Goal: Task Accomplishment & Management: Use online tool/utility

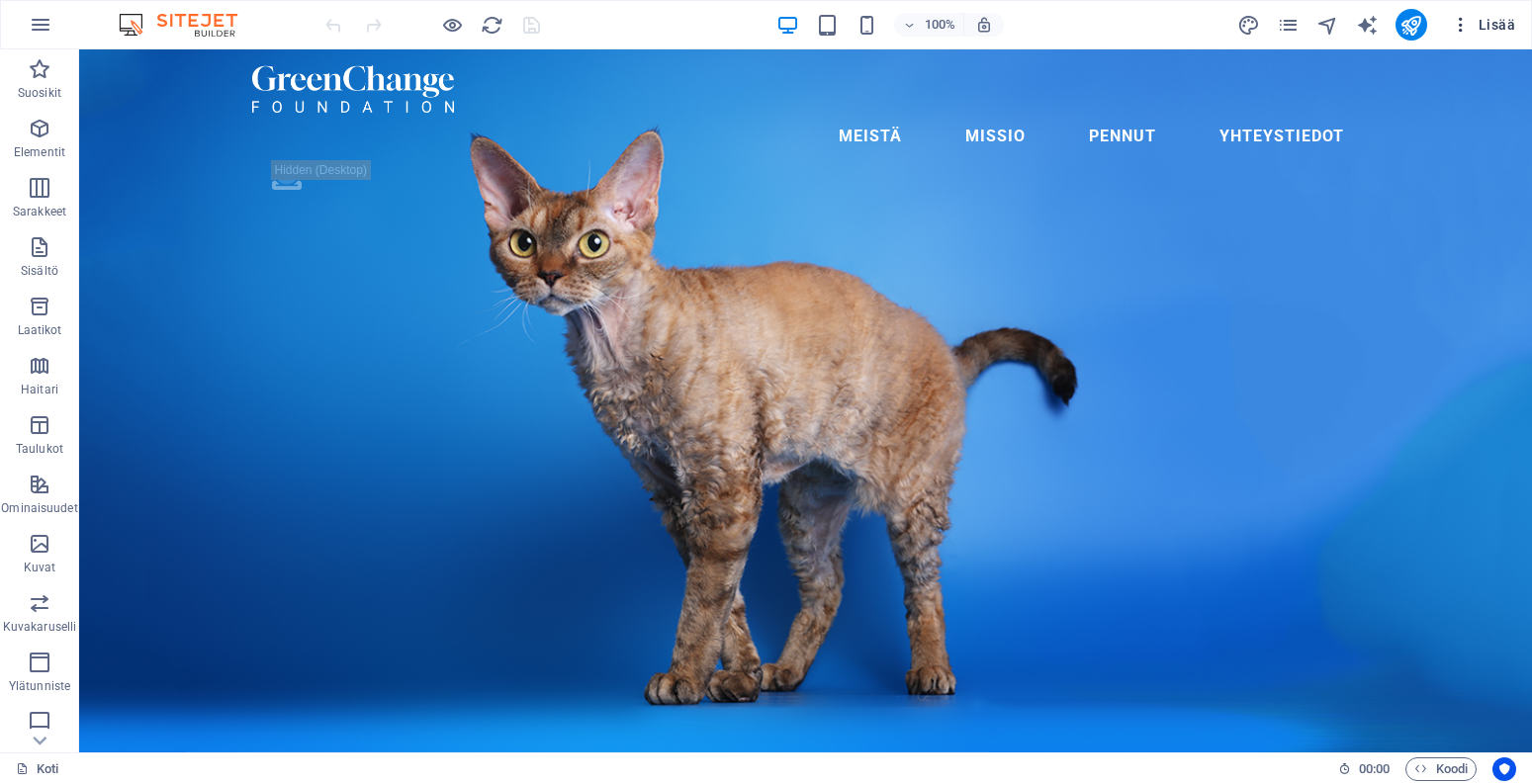
click at [1483, 22] on span "Lisää" at bounding box center [1482, 25] width 65 height 20
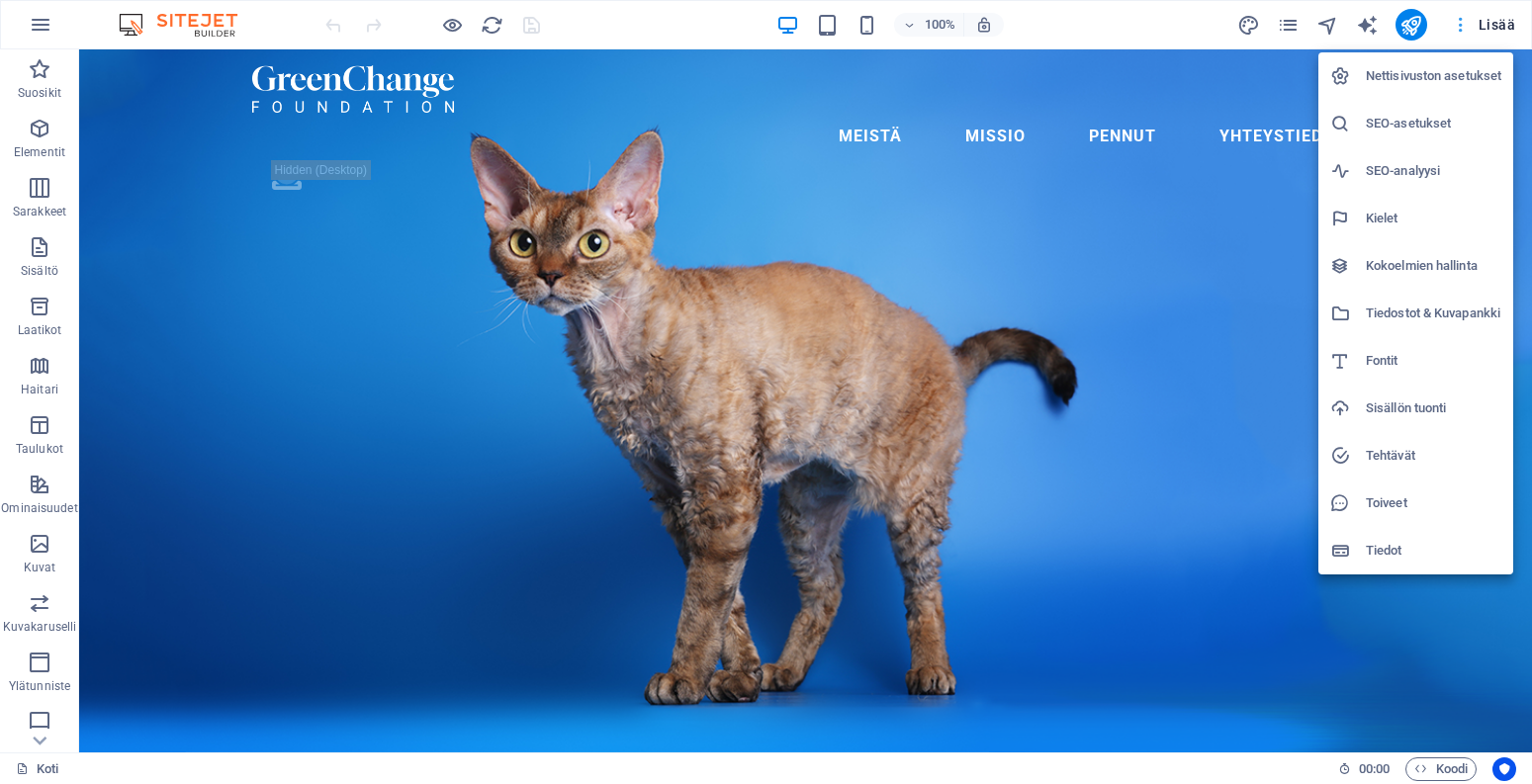
click at [1483, 22] on div at bounding box center [766, 392] width 1532 height 784
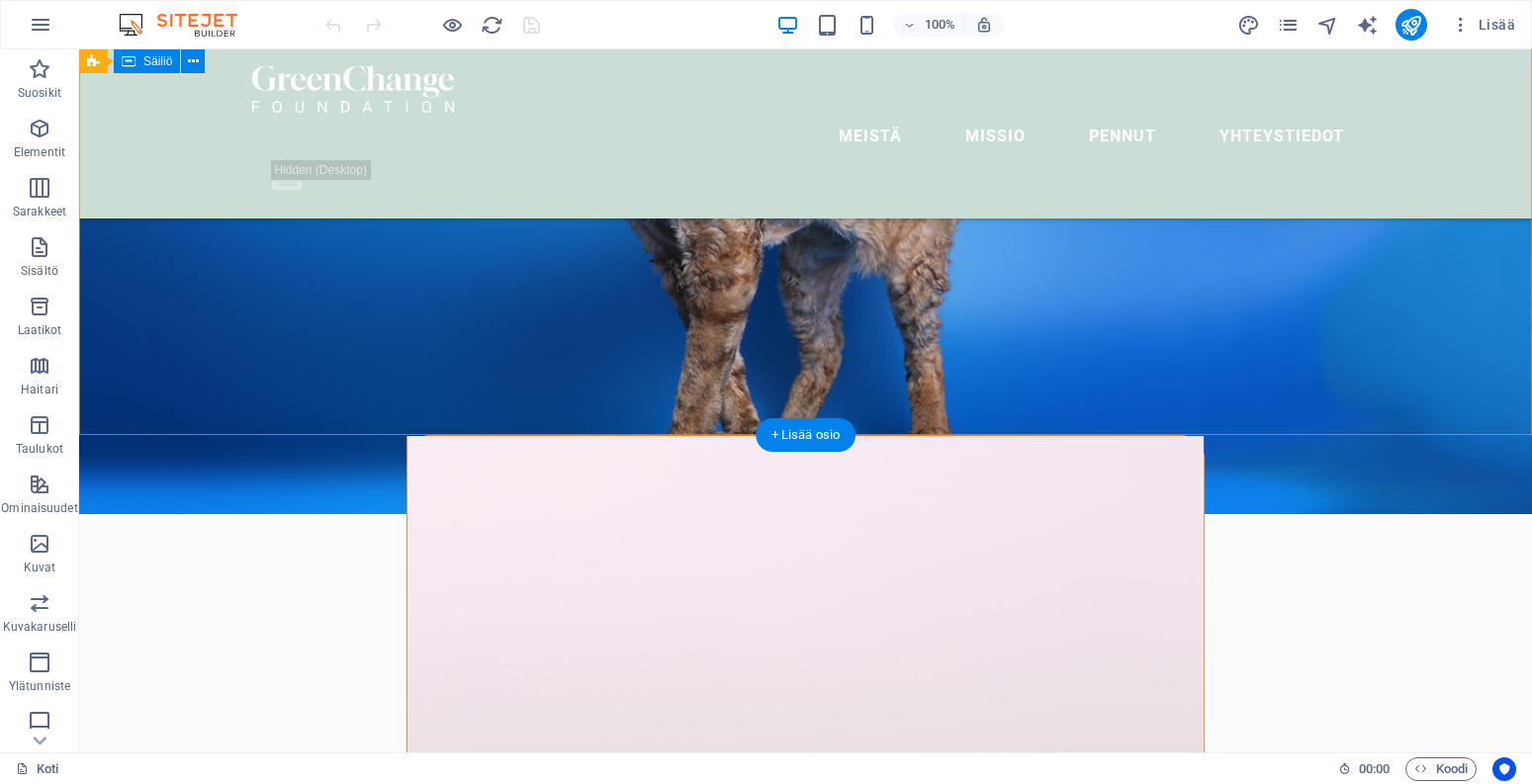
scroll to position [314, 0]
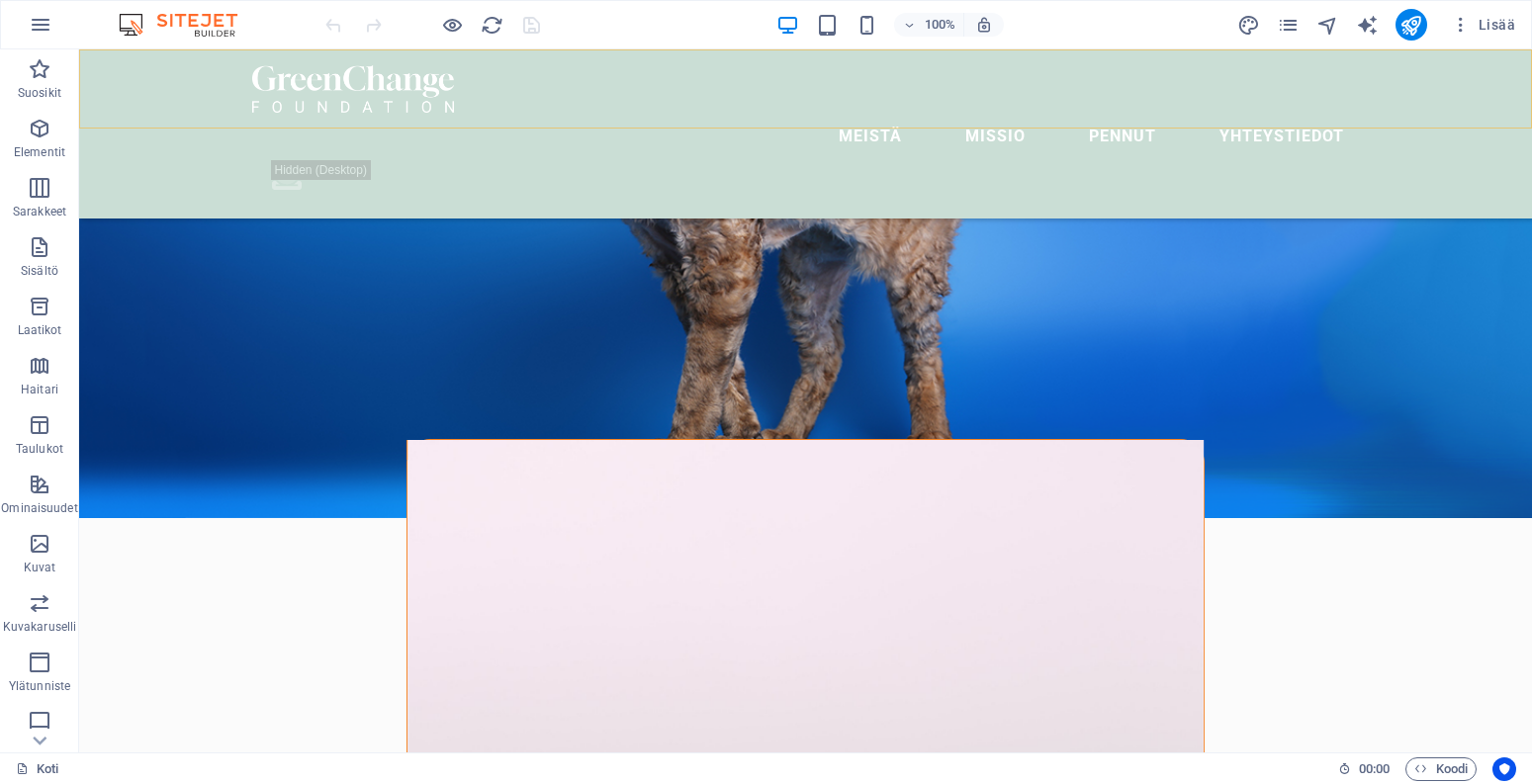
click at [538, 57] on div "Meistä [PERSON_NAME] Yhteystiedot .fa-secondary{opacity:.4}" at bounding box center [805, 134] width 1453 height 169
select select "header"
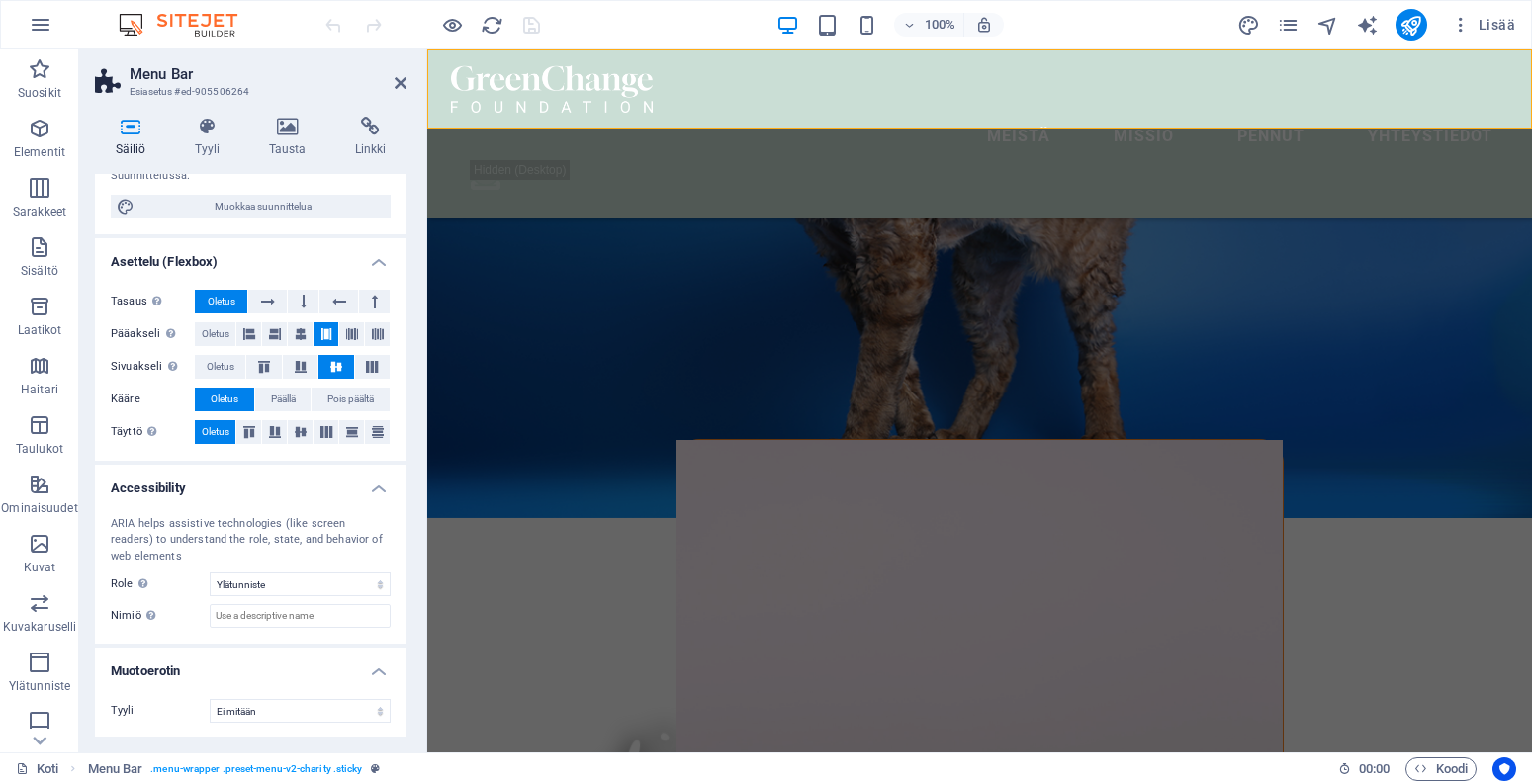
scroll to position [200, 0]
click at [280, 130] on icon at bounding box center [287, 127] width 78 height 20
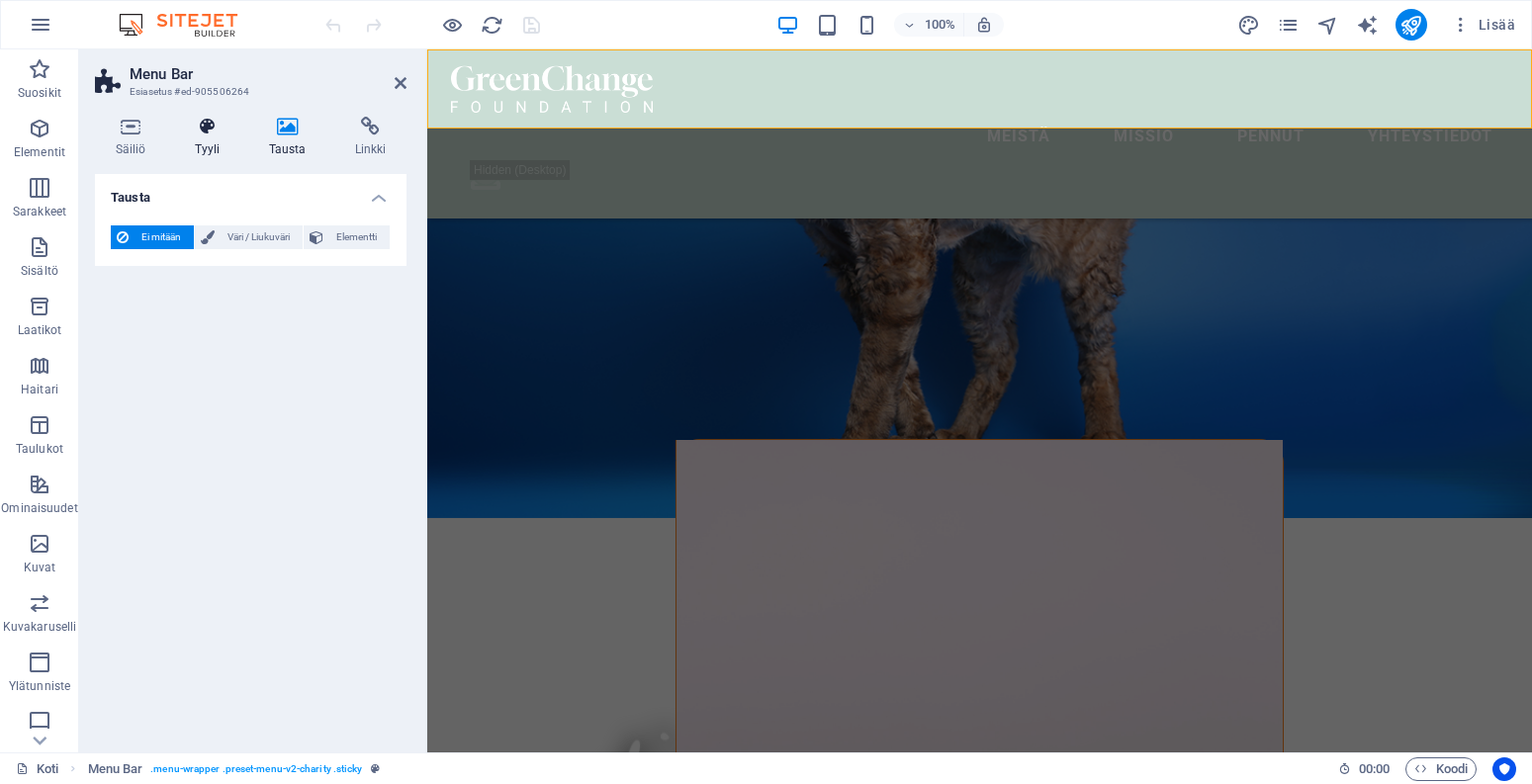
click at [205, 131] on icon at bounding box center [207, 127] width 67 height 20
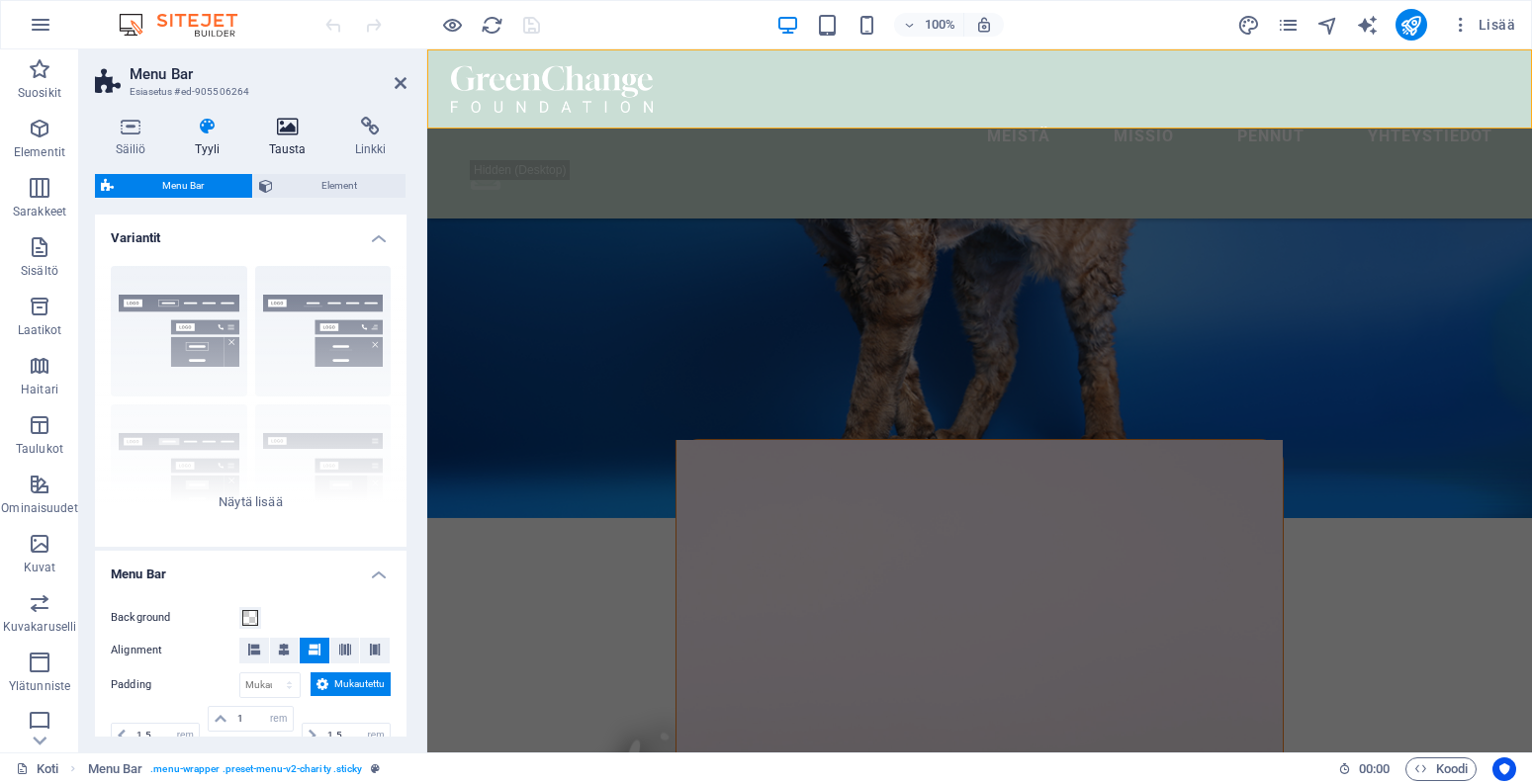
click at [286, 135] on icon at bounding box center [287, 127] width 78 height 20
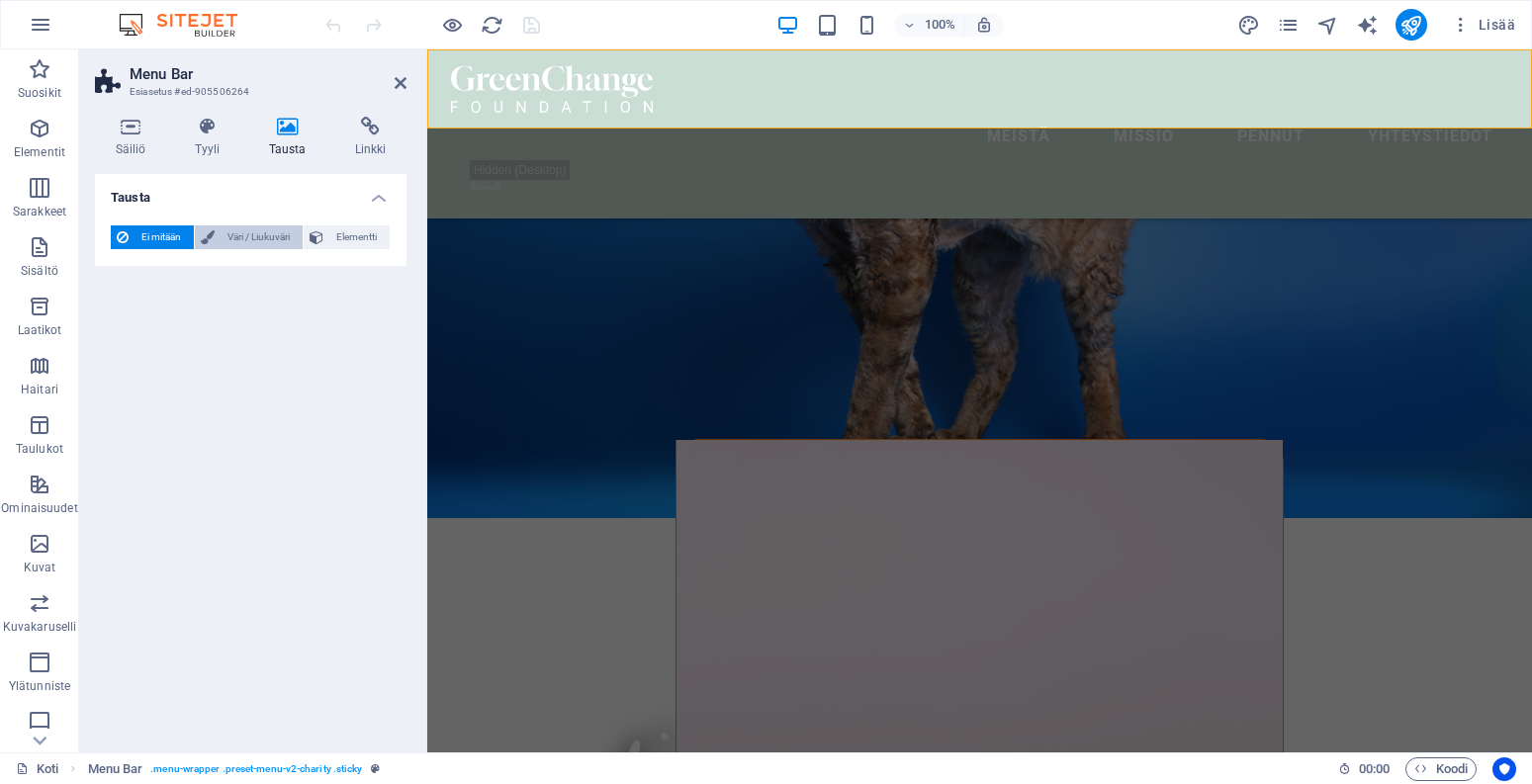
click at [275, 227] on span "Väri / Liukuväri" at bounding box center [258, 237] width 76 height 24
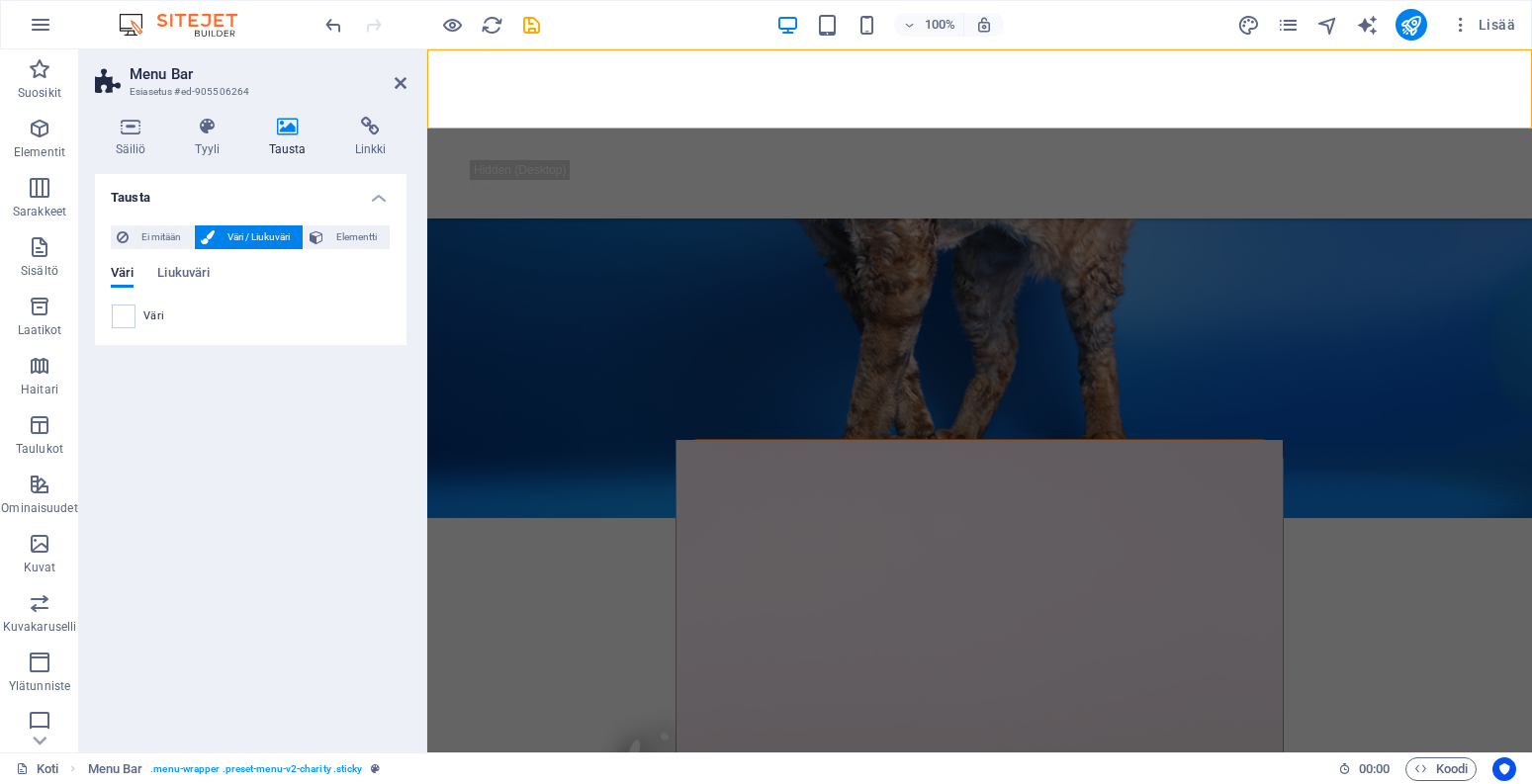
click at [111, 316] on div "Väri" at bounding box center [251, 317] width 280 height 26
click at [118, 316] on span at bounding box center [124, 317] width 22 height 22
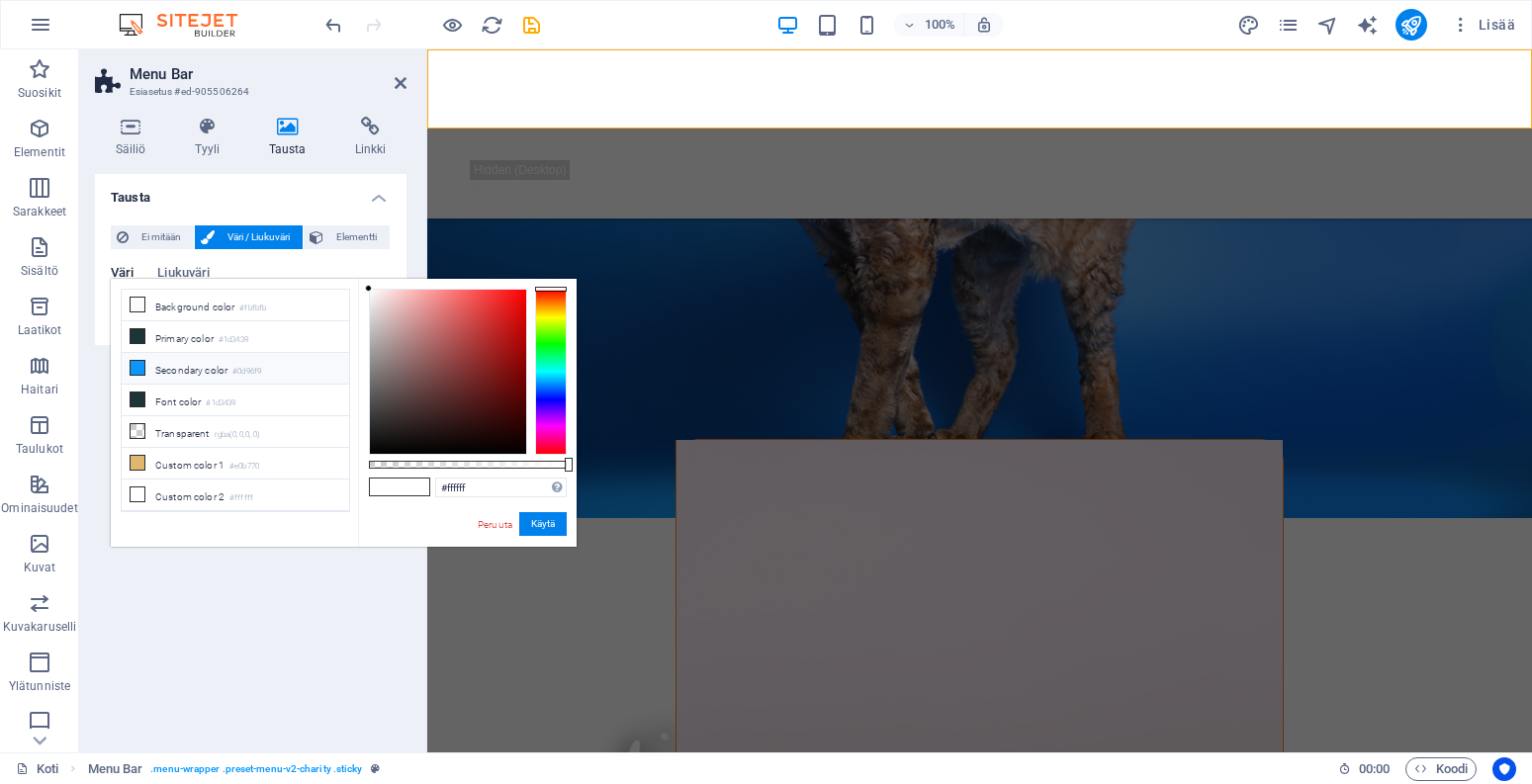
click at [234, 370] on li "Secondary color #0d96f9" at bounding box center [235, 369] width 227 height 32
type input "#0d96f9"
